Goal: Transaction & Acquisition: Obtain resource

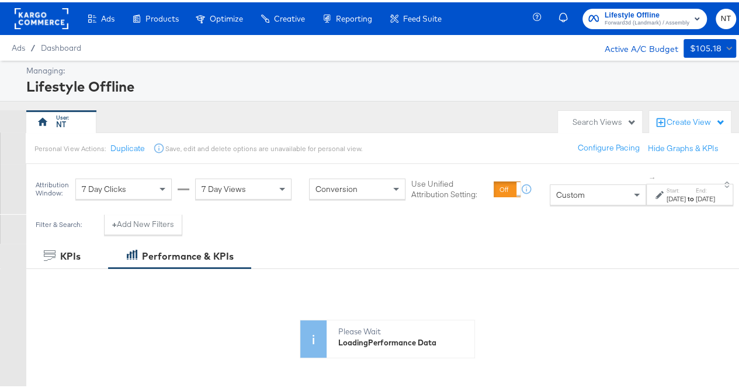
click at [666, 187] on label "Start:" at bounding box center [675, 189] width 19 height 8
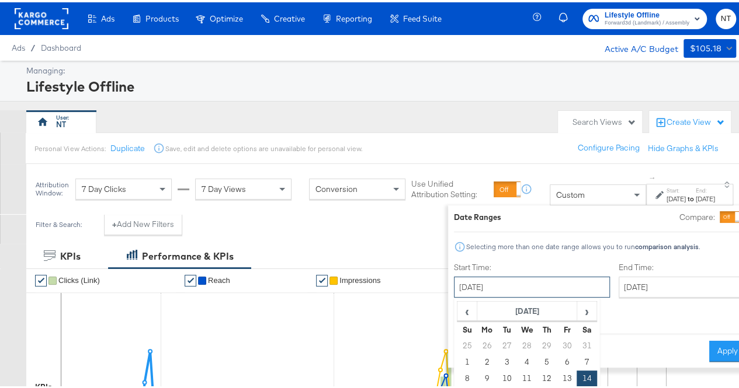
click at [499, 285] on input "[DATE]" at bounding box center [532, 284] width 156 height 21
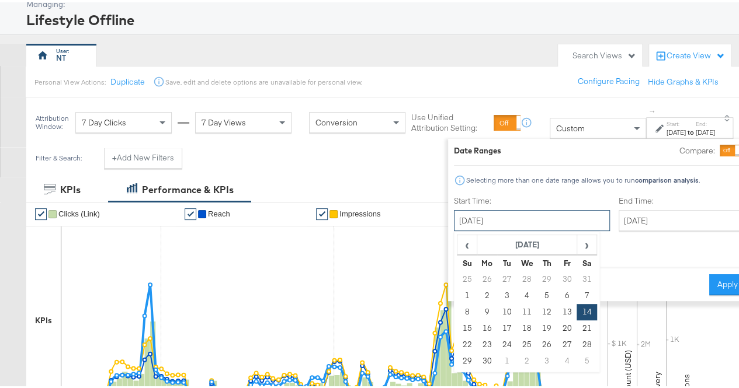
scroll to position [69, 0]
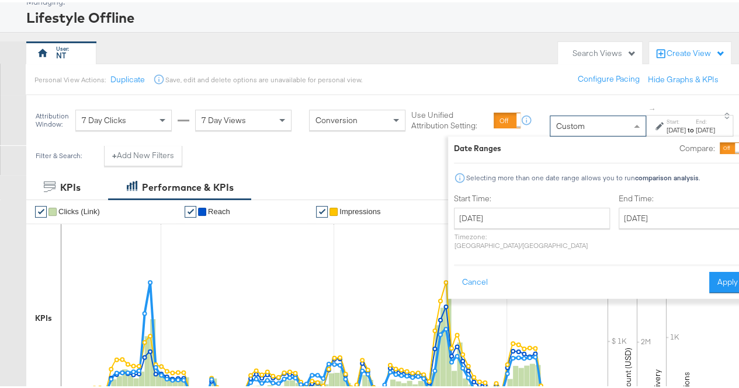
drag, startPoint x: 605, startPoint y: 113, endPoint x: 606, endPoint y: 127, distance: 13.5
click at [606, 127] on div "Custom" at bounding box center [597, 123] width 96 height 21
click at [631, 127] on span at bounding box center [638, 124] width 15 height 20
click at [454, 270] on button "Cancel" at bounding box center [475, 280] width 42 height 21
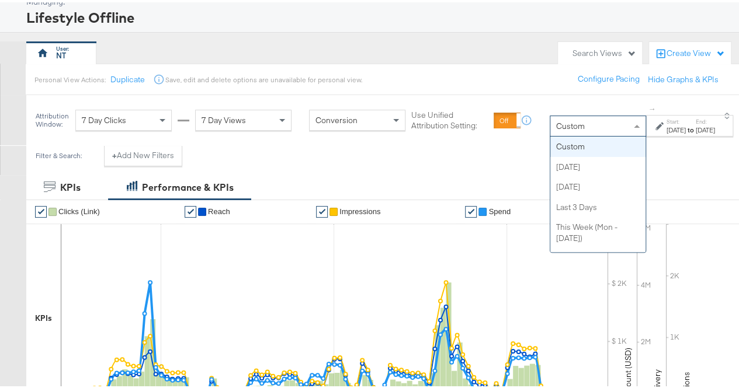
click at [631, 127] on span at bounding box center [638, 124] width 15 height 20
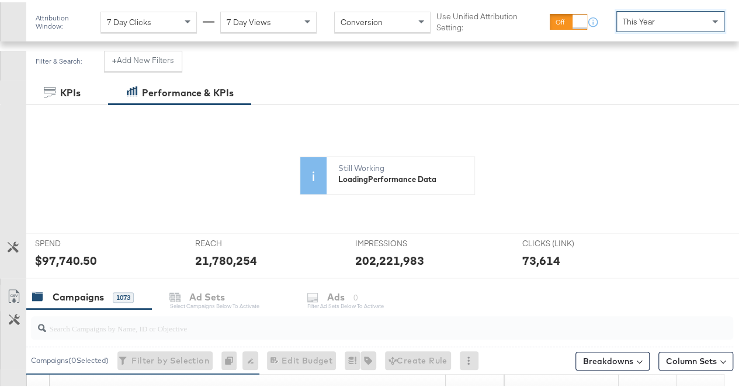
scroll to position [171, 0]
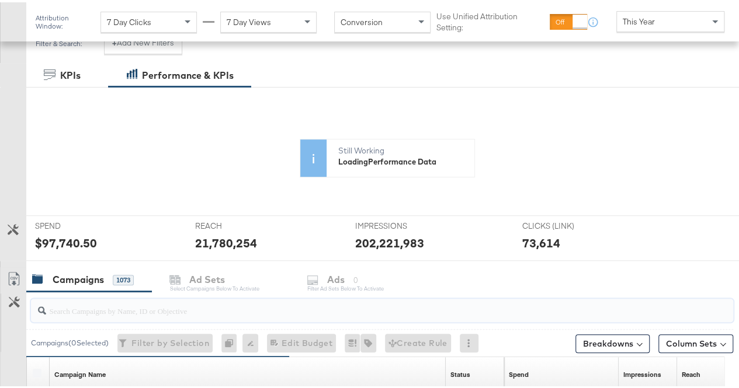
click at [146, 307] on input "search" at bounding box center [358, 304] width 625 height 23
paste input "video-kids-dark-ads-back-to-school-[DATE]-aug-2025"
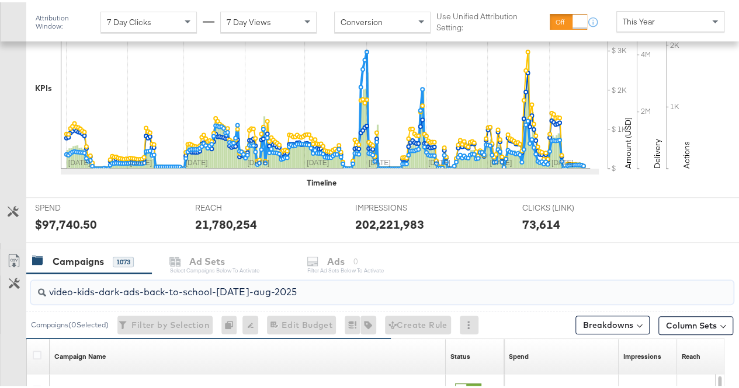
scroll to position [387, 0]
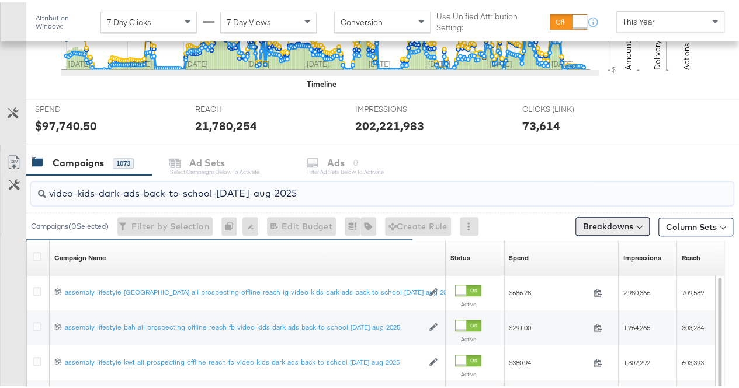
type input "video-kids-dark-ads-back-to-school-[DATE]-aug-2025"
click at [604, 218] on button "Breakdowns" at bounding box center [612, 224] width 74 height 19
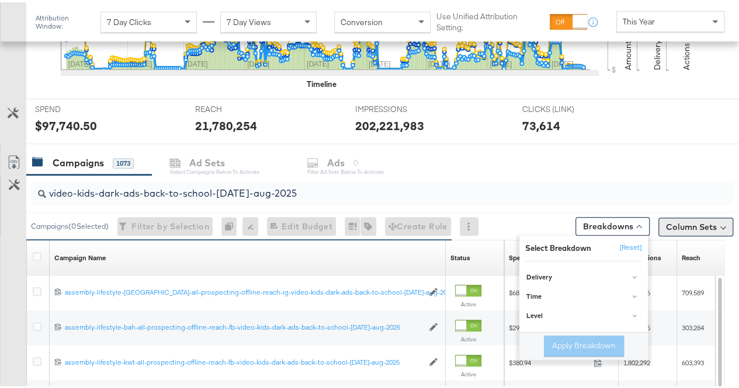
click at [709, 225] on button "Column Sets" at bounding box center [695, 224] width 75 height 19
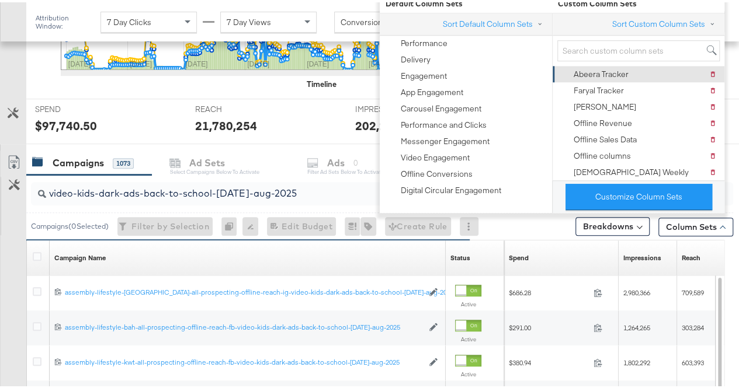
click at [636, 72] on div "Abeera Tracker [PERSON_NAME] Tracker" at bounding box center [637, 72] width 157 height 16
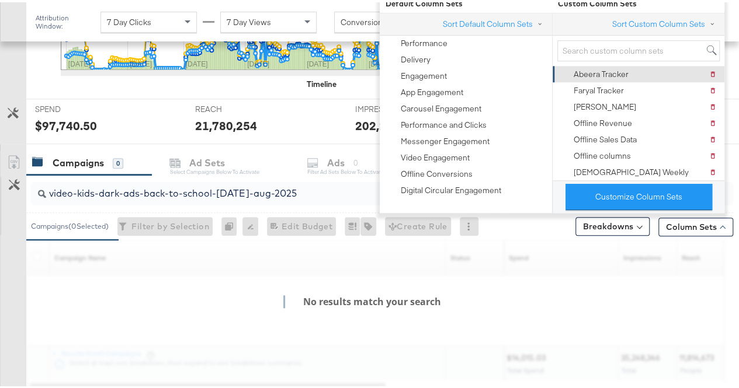
click at [600, 68] on div "Abeera Tracker" at bounding box center [600, 72] width 55 height 11
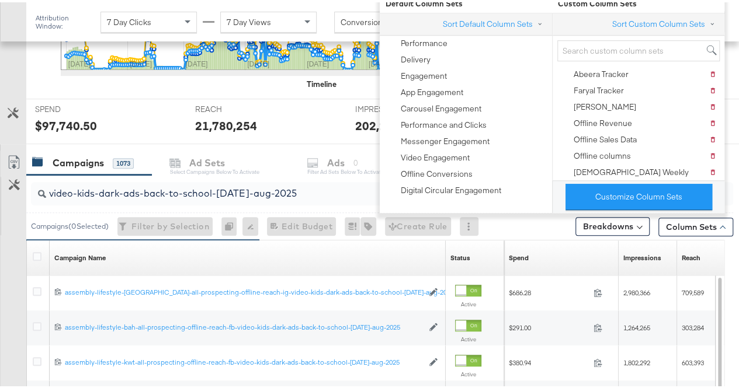
click at [21, 279] on div "Customize KPIs Export as CSV" at bounding box center [13, 355] width 26 height 415
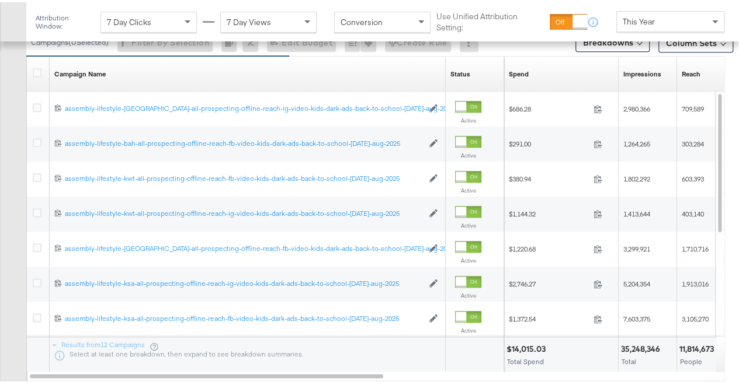
scroll to position [561, 0]
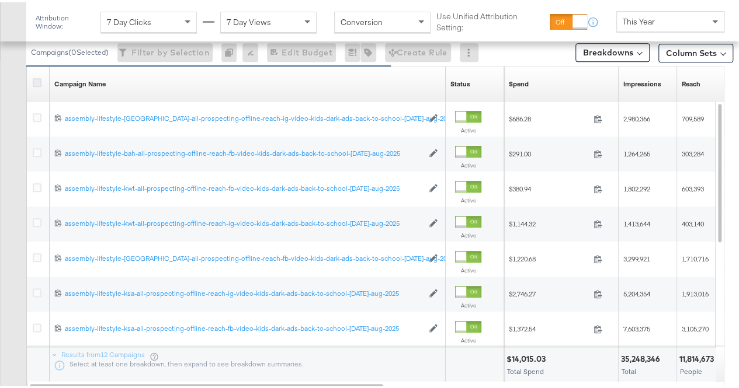
click at [33, 76] on icon at bounding box center [37, 80] width 9 height 9
click at [0, 0] on input "checkbox" at bounding box center [0, 0] width 0 height 0
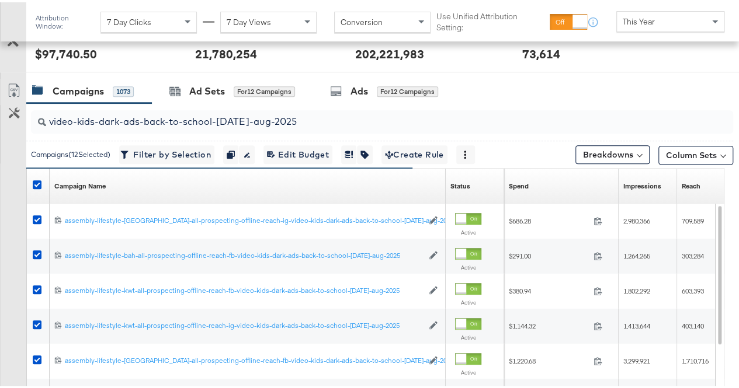
scroll to position [430, 0]
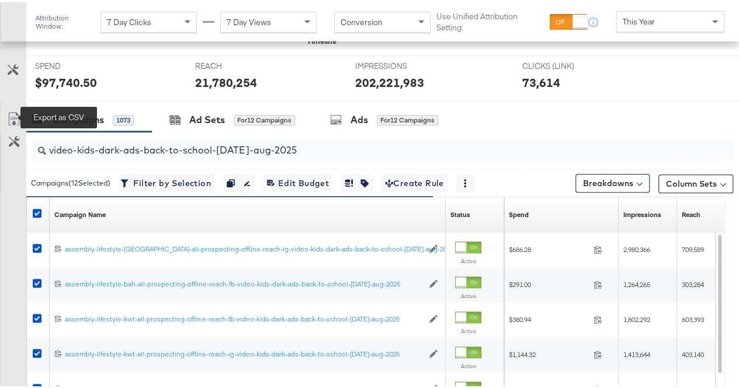
click at [16, 113] on icon at bounding box center [14, 117] width 14 height 14
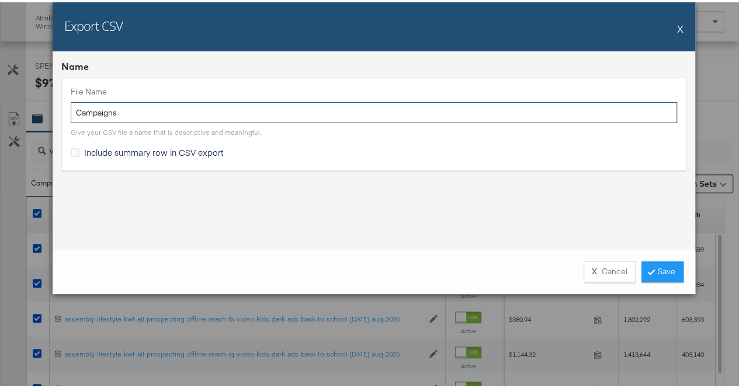
click at [207, 110] on input "Campaigns" at bounding box center [374, 111] width 606 height 22
paste input "video-kids-dark-ads-back-to-school-[DATE]-aug-2025"
type input "video-kids-dark-ads-back-to-school-[DATE]-aug-2025"
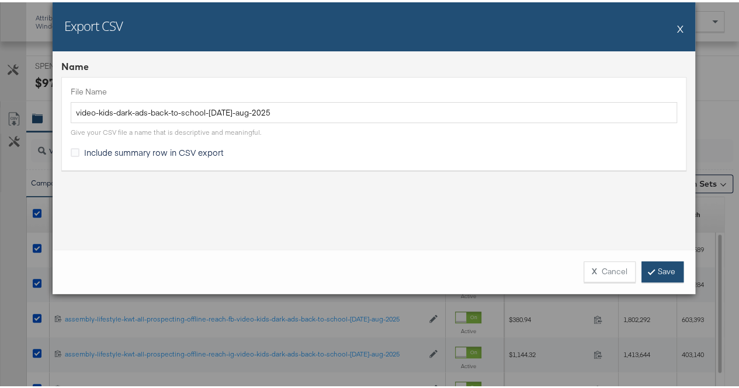
click at [660, 272] on link "Save" at bounding box center [662, 269] width 42 height 21
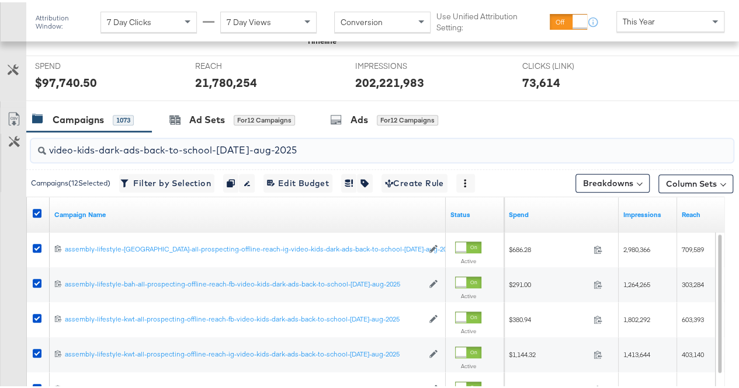
click at [284, 144] on input "video-kids-dark-ads-back-to-school-[DATE]-aug-2025" at bounding box center [358, 143] width 625 height 23
paste input "beauty-dark-ads-back-to-schoo"
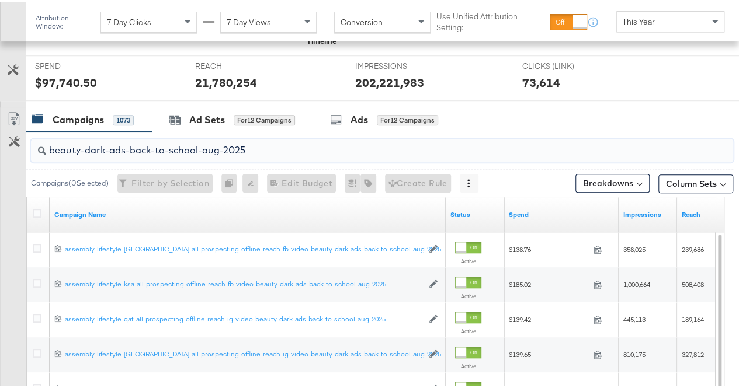
type input "beauty-dark-ads-back-to-school-aug-2025"
click at [22, 176] on div "Customize KPIs" at bounding box center [14, 160] width 26 height 58
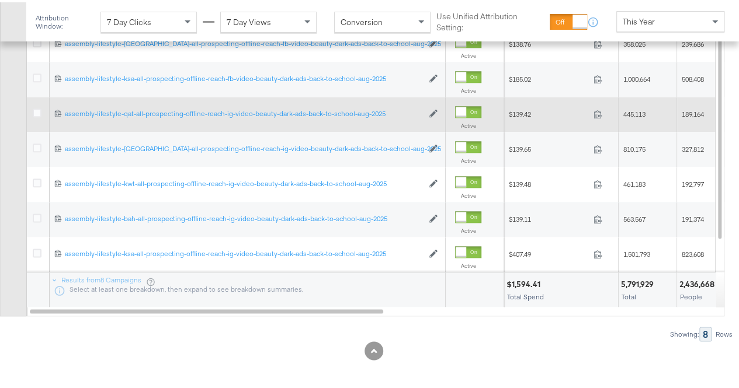
scroll to position [513, 0]
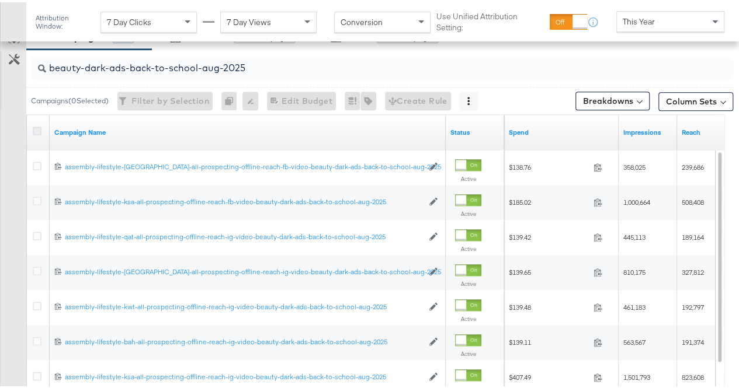
click at [39, 127] on icon at bounding box center [37, 128] width 9 height 9
click at [0, 0] on input "checkbox" at bounding box center [0, 0] width 0 height 0
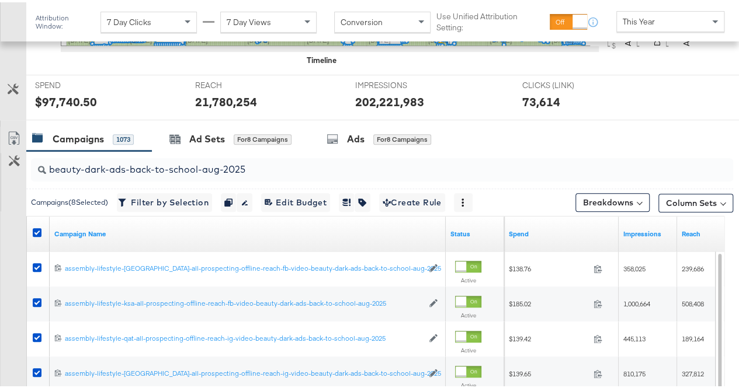
scroll to position [409, 0]
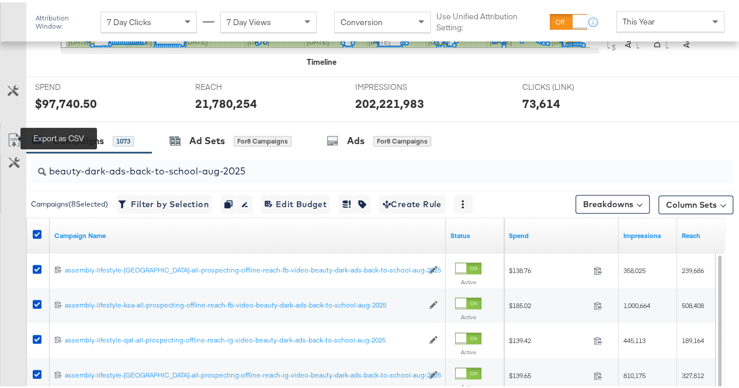
click at [13, 140] on icon at bounding box center [13, 139] width 7 height 9
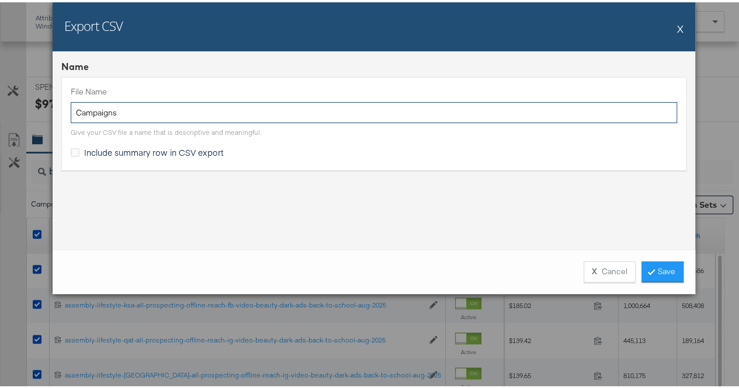
click at [296, 115] on input "Campaigns" at bounding box center [374, 111] width 606 height 22
paste input "beauty-dark-ads-back-to-school-aug-2025"
type input "beauty-dark-ads-back-to-school-aug-2025"
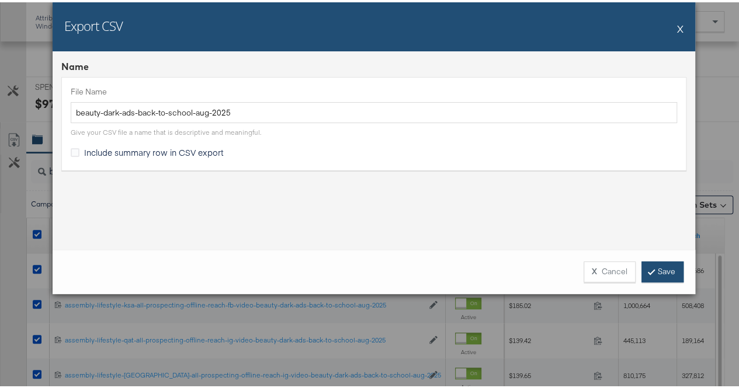
click at [662, 265] on link "Save" at bounding box center [662, 269] width 42 height 21
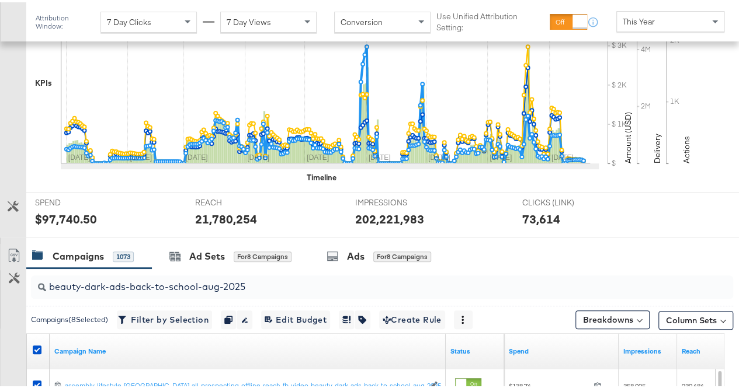
scroll to position [289, 0]
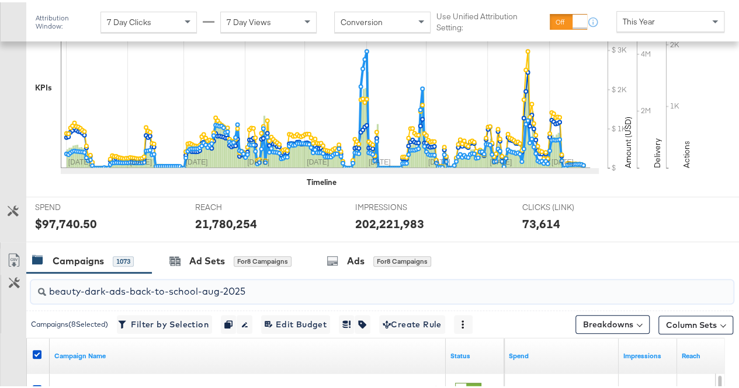
click at [203, 284] on input "beauty-dark-ads-back-to-school-aug-2025" at bounding box center [358, 284] width 625 height 23
paste input "video-kids-boosting-back-to-school-ju"
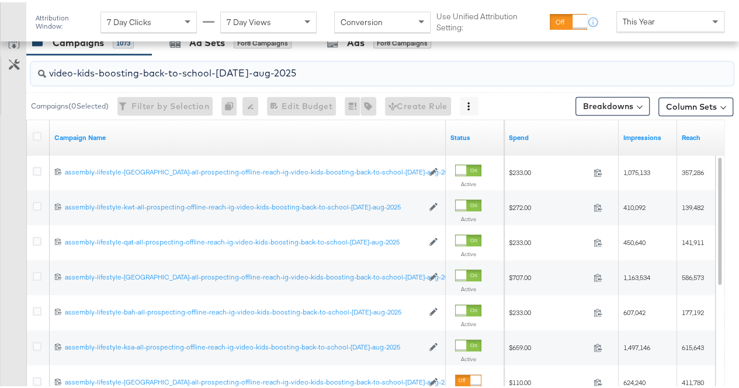
scroll to position [636, 0]
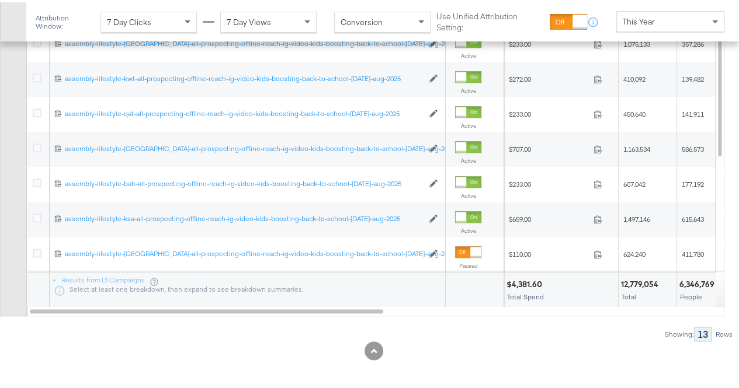
type input "video-kids-boosting-back-to-school-[DATE]-aug-2025"
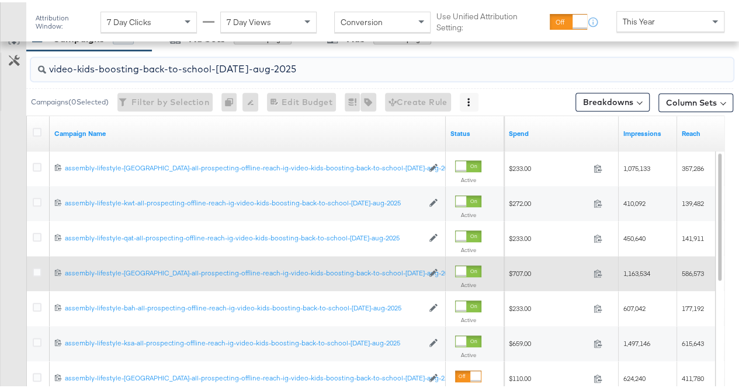
scroll to position [513, 0]
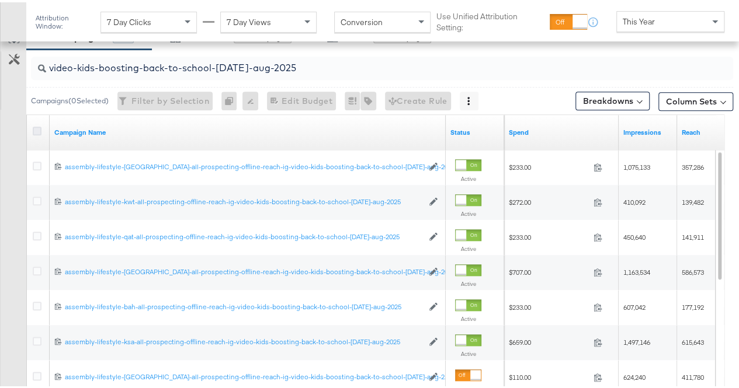
click at [33, 124] on icon at bounding box center [37, 128] width 9 height 9
click at [0, 0] on input "checkbox" at bounding box center [0, 0] width 0 height 0
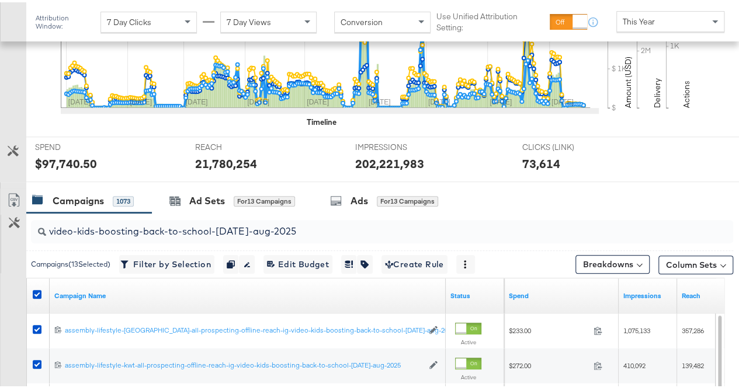
scroll to position [348, 0]
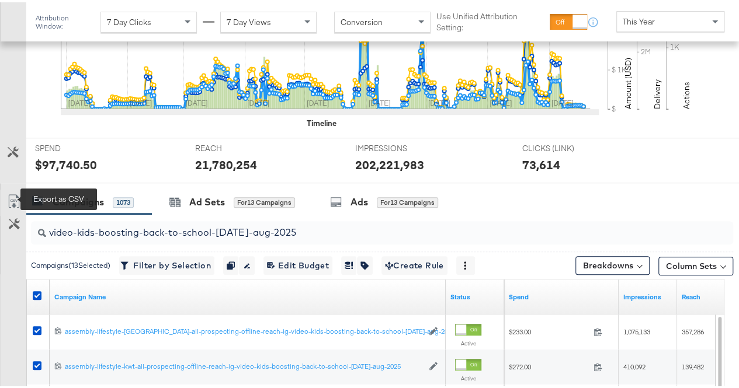
click at [16, 195] on icon at bounding box center [14, 199] width 14 height 14
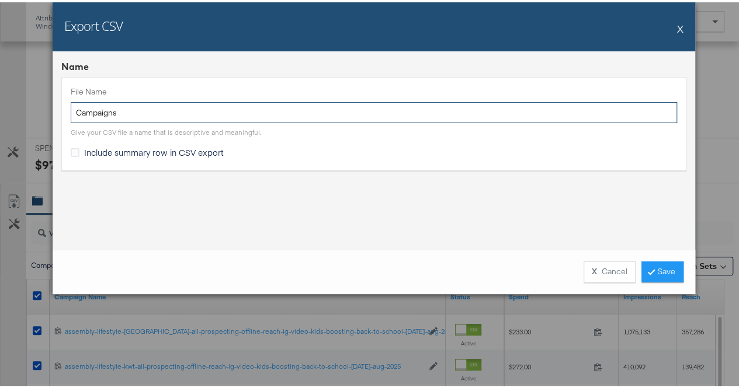
click at [205, 108] on input "Campaigns" at bounding box center [374, 111] width 606 height 22
paste input "video-kids-boosting-back-to-school-[DATE]-aug-2025"
type input "video-kids-boosting-back-to-school-[DATE]-aug-2025"
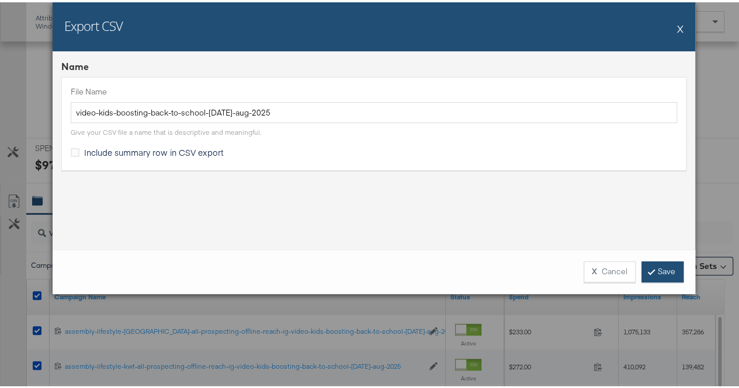
click at [665, 270] on link "Save" at bounding box center [662, 269] width 42 height 21
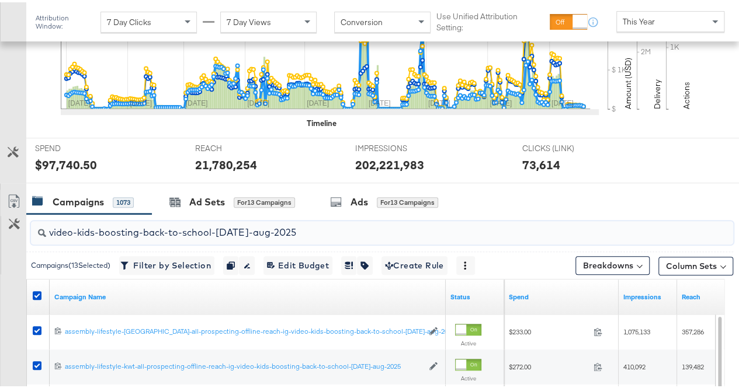
click at [183, 227] on input "video-kids-boosting-back-to-school-[DATE]-aug-2025" at bounding box center [358, 225] width 625 height 23
paste input "beauty-boosting-back-to-schoo"
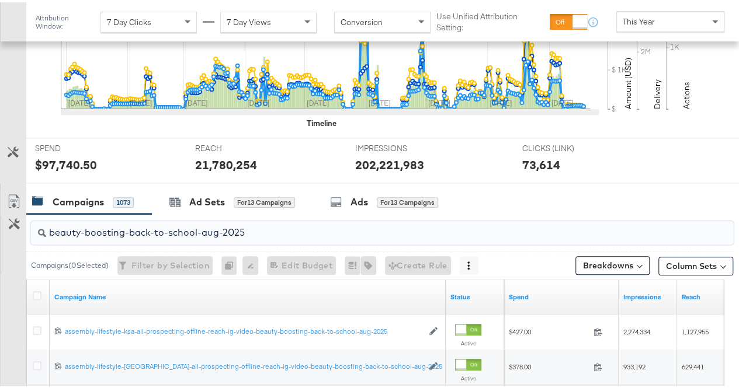
type input "beauty-boosting-back-to-school-aug-2025"
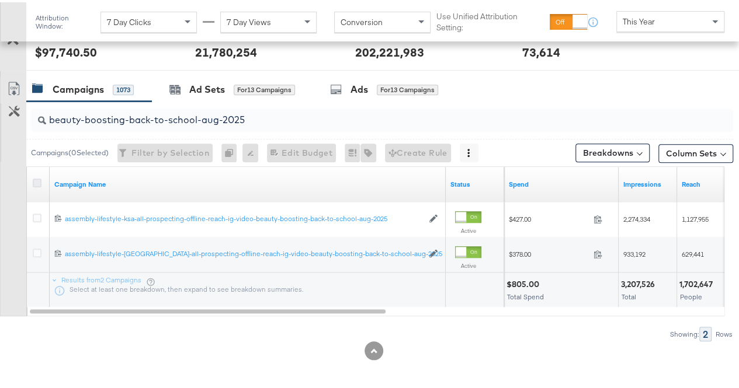
click at [39, 178] on icon at bounding box center [37, 180] width 9 height 9
click at [0, 0] on input "checkbox" at bounding box center [0, 0] width 0 height 0
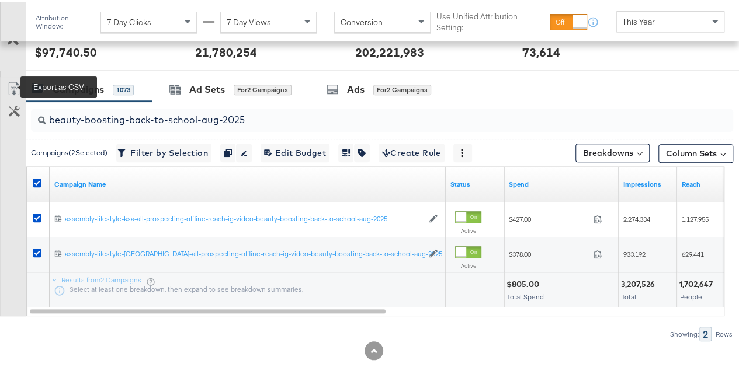
click at [12, 86] on icon at bounding box center [14, 86] width 14 height 14
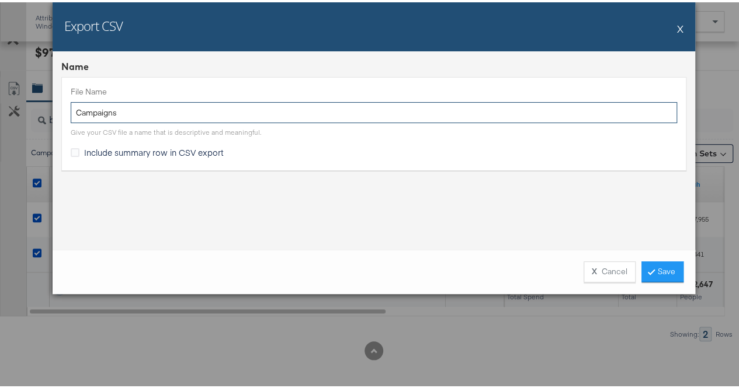
click at [229, 114] on input "Campaigns" at bounding box center [374, 111] width 606 height 22
paste input "beauty-boosting-back-to-school-aug-2025"
type input "beauty-boosting-back-to-school-aug-2025"
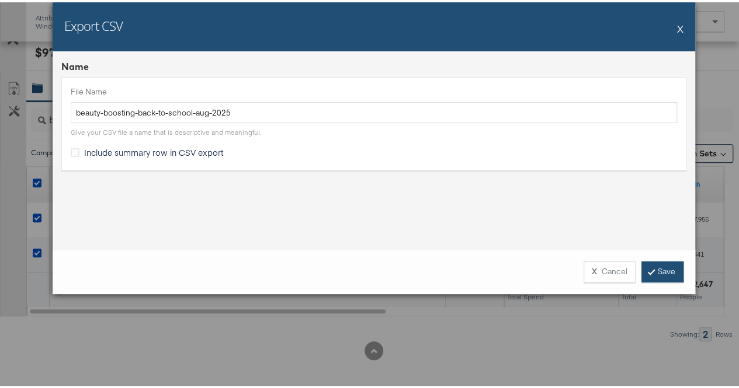
click at [660, 265] on link "Save" at bounding box center [662, 269] width 42 height 21
